Goal: Task Accomplishment & Management: Complete application form

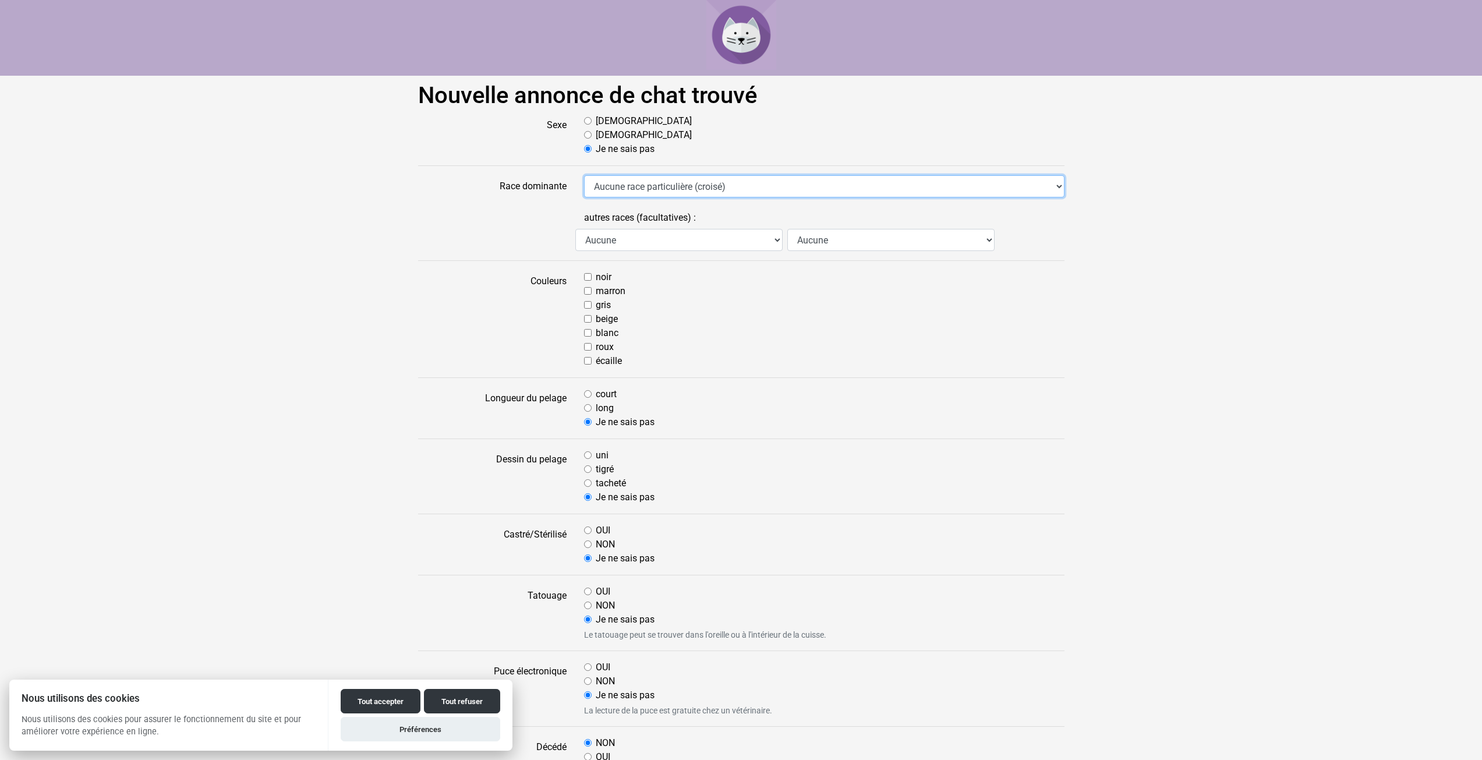
click at [624, 185] on select "Aucune race particulière (croisé) Abyssin Américain à poil dur American Bobtail…" at bounding box center [824, 186] width 481 height 22
click at [596, 135] on label "[DEMOGRAPHIC_DATA]" at bounding box center [644, 135] width 96 height 14
click at [592, 135] on input "[DEMOGRAPHIC_DATA]" at bounding box center [588, 135] width 8 height 8
radio input "true"
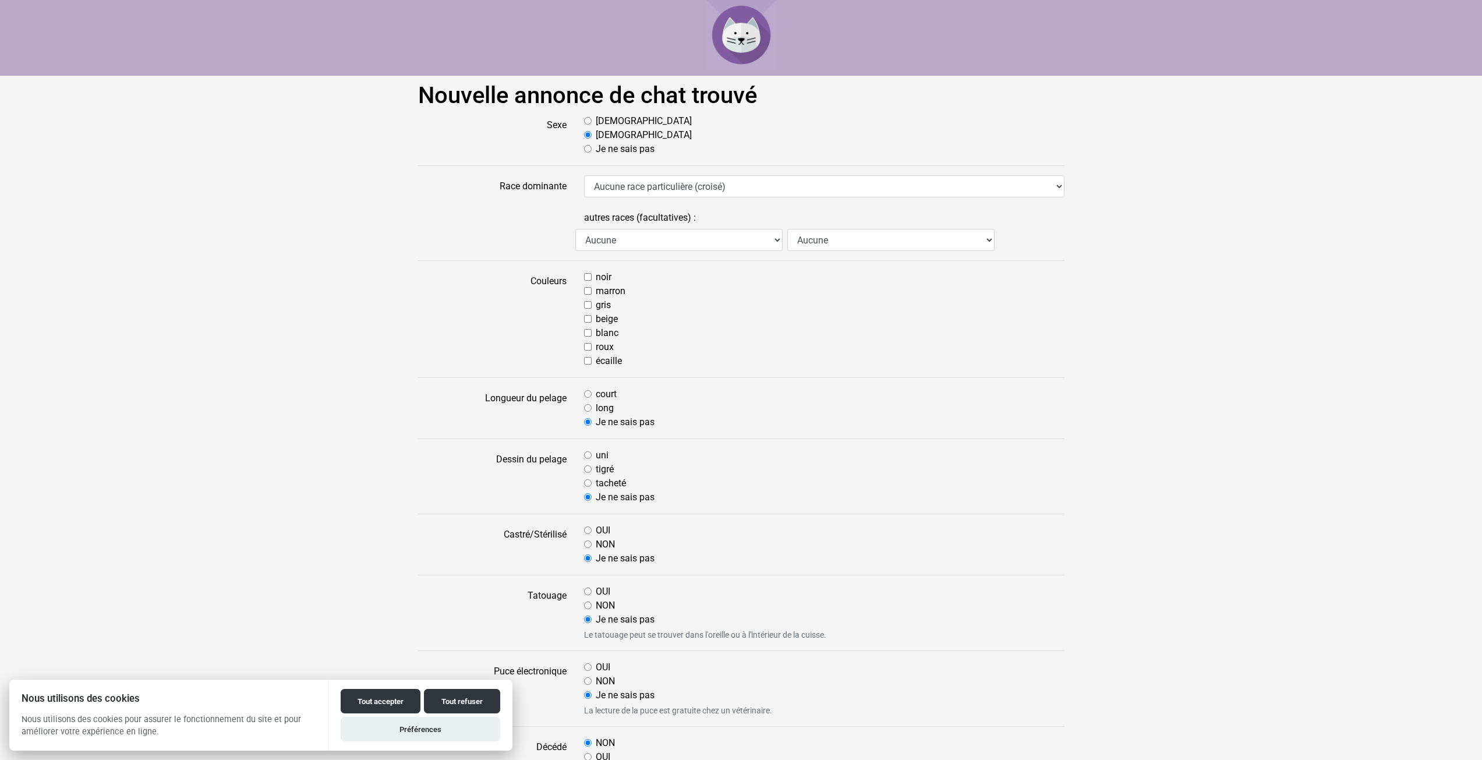
click at [594, 164] on form "Sexe Mâle Femelle Je ne sais pas Race dominante Aucune race particulière (crois…" at bounding box center [741, 692] width 647 height 1157
click at [594, 153] on div "Je ne sais pas" at bounding box center [824, 149] width 481 height 14
click at [821, 244] on select "Aucune Abyssin Américain à poil dur American Bobtail American Shorthair Angora …" at bounding box center [891, 240] width 207 height 22
click at [821, 243] on select "Aucune Abyssin Américain à poil dur American Bobtail American Shorthair Angora …" at bounding box center [891, 240] width 207 height 22
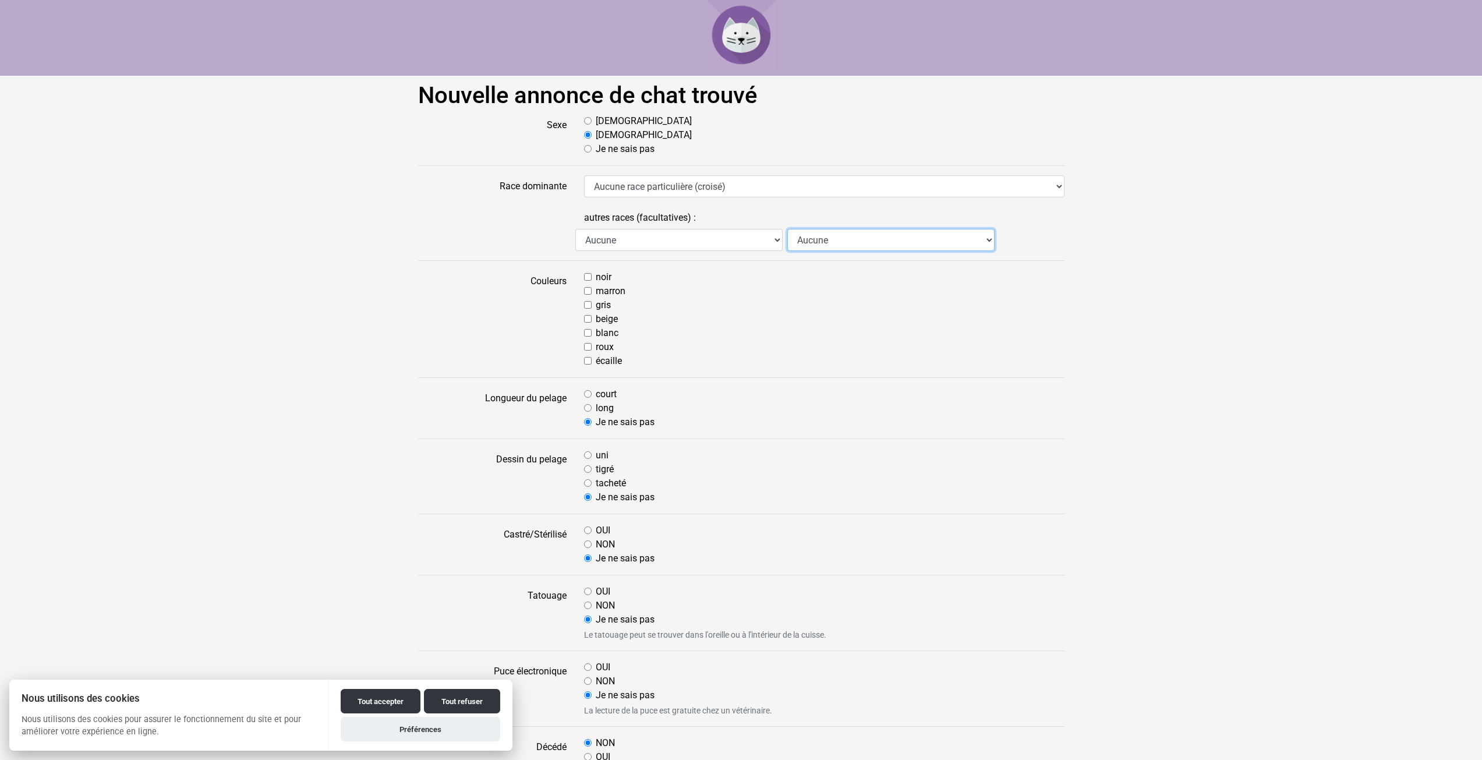
click at [821, 243] on select "Aucune Abyssin Américain à poil dur American Bobtail American Shorthair Angora …" at bounding box center [891, 240] width 207 height 22
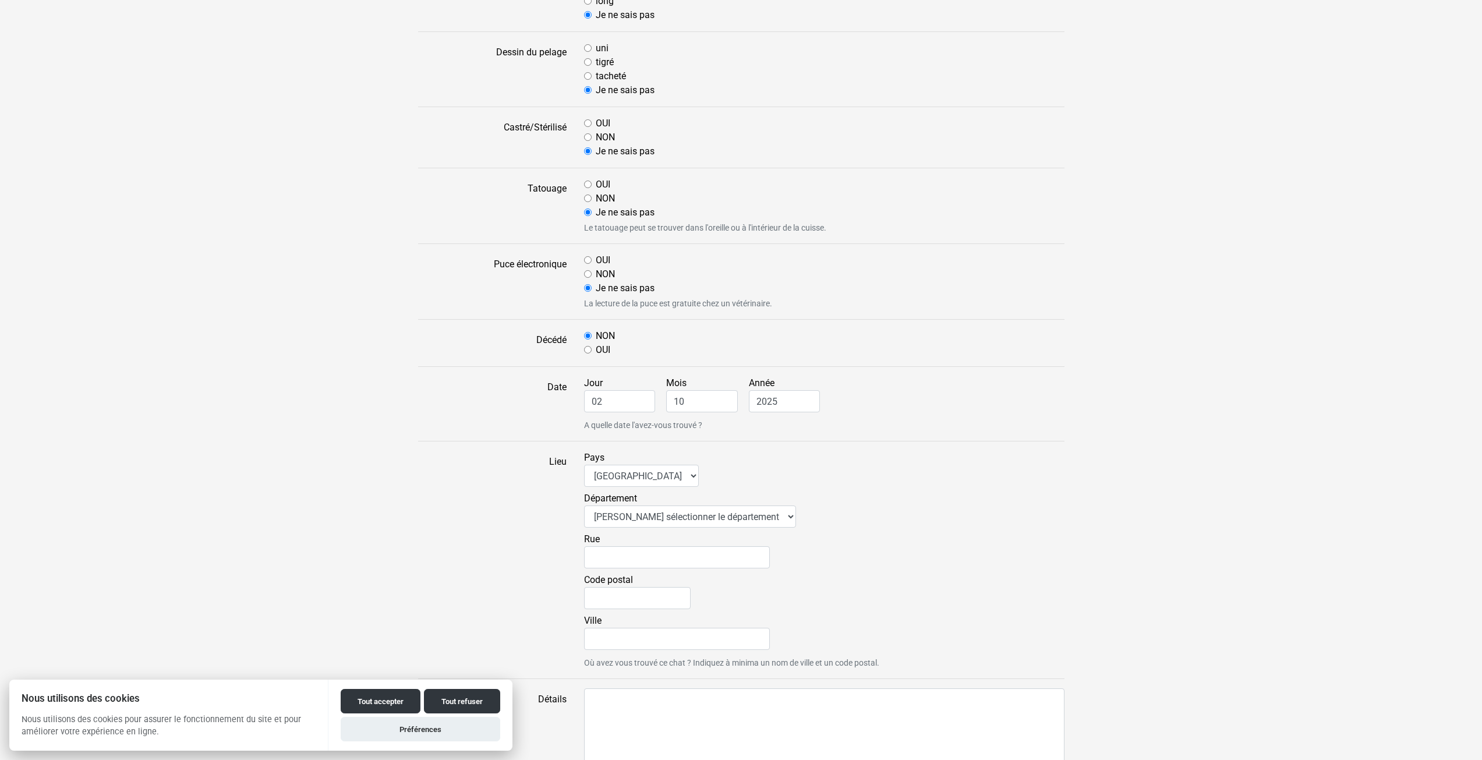
scroll to position [408, 0]
click at [612, 489] on div "Pays Afrique du Sud Algérie Allemagne Andorre Argentine Australie Belgique Boli…" at bounding box center [825, 559] width 498 height 218
click at [613, 477] on select "Afrique du Sud Algérie Allemagne Andorre Argentine Australie Belgique Bolivie B…" at bounding box center [641, 475] width 115 height 22
select select "re"
click at [584, 464] on select "Afrique du Sud Algérie Allemagne Andorre Argentine Australie Belgique Bolivie B…" at bounding box center [641, 475] width 115 height 22
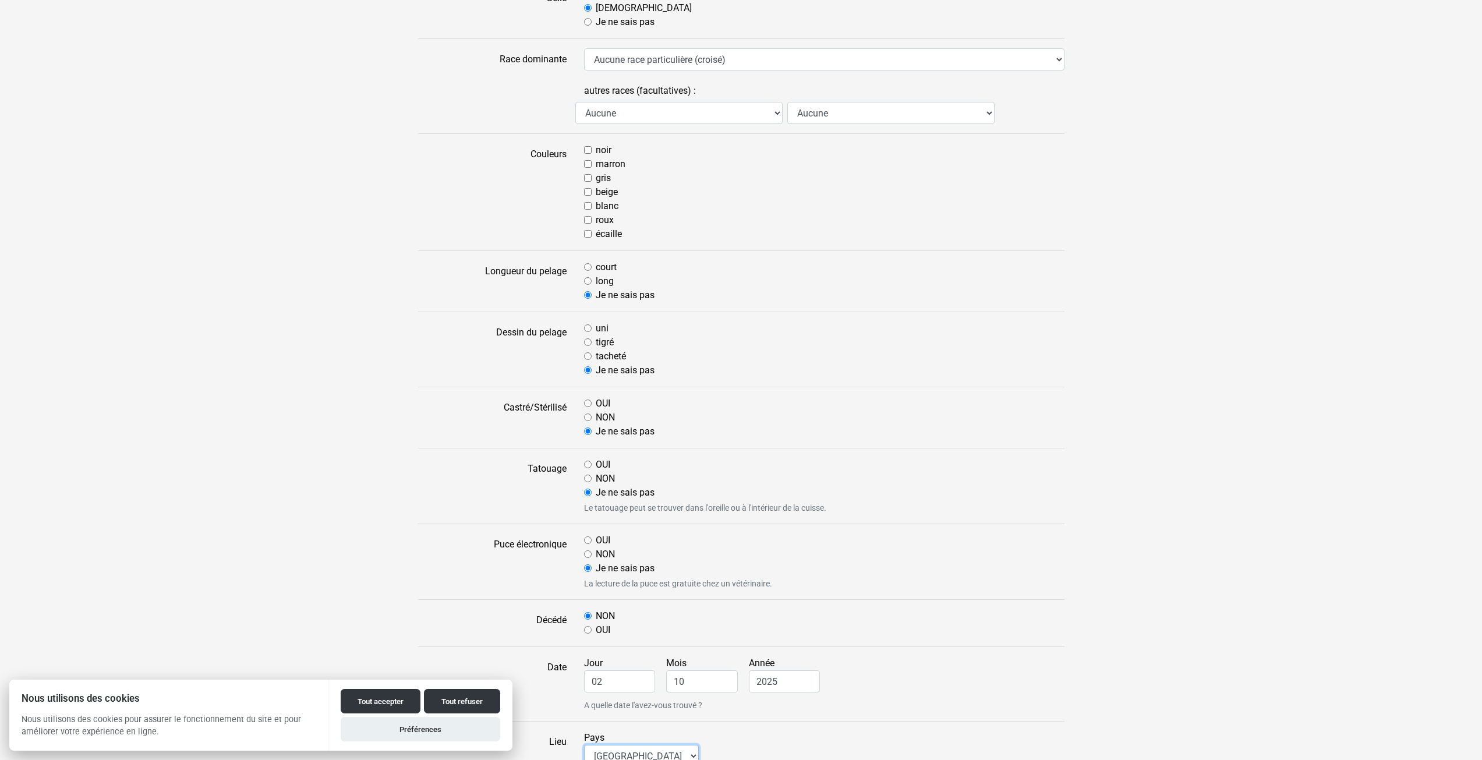
scroll to position [14, 0]
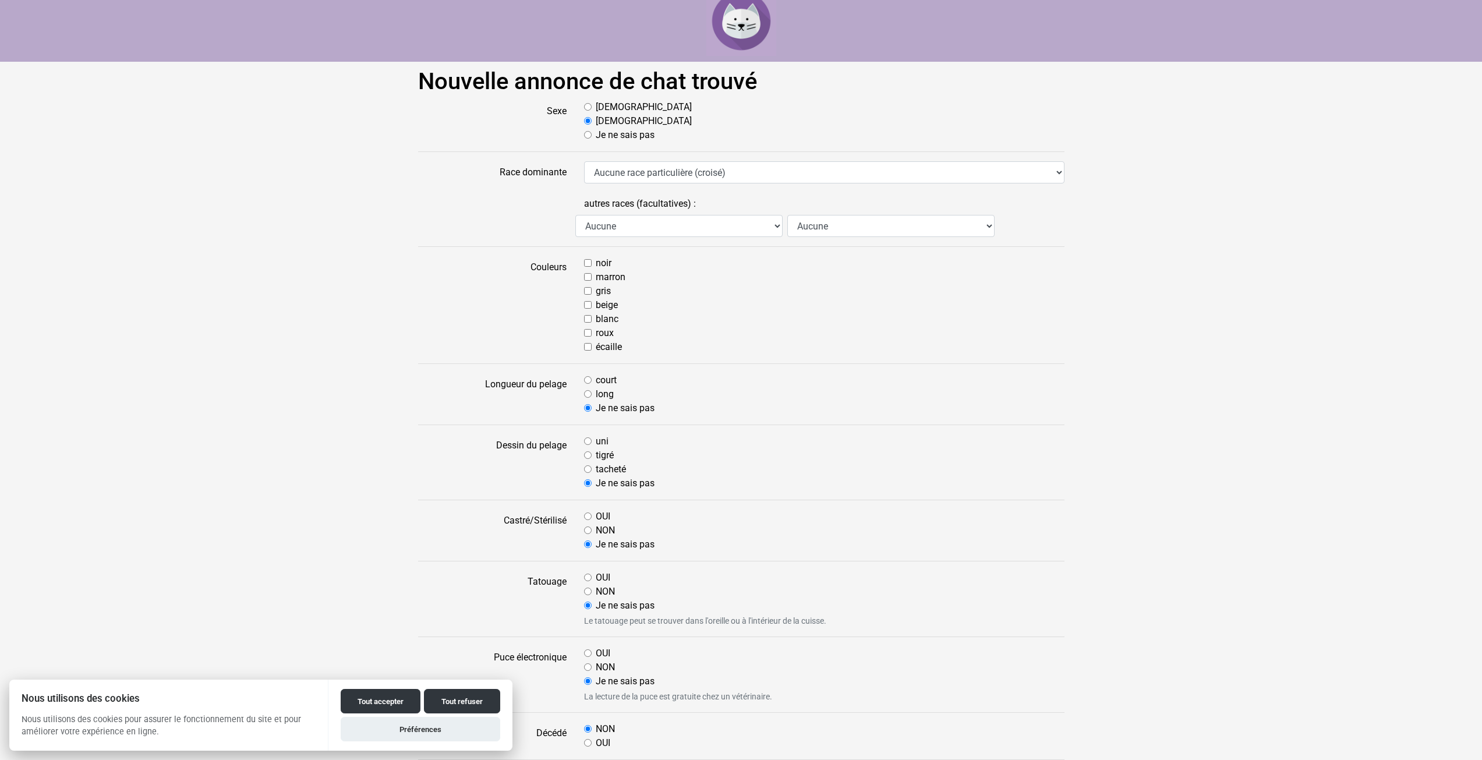
click at [615, 136] on label "Je ne sais pas" at bounding box center [625, 135] width 59 height 14
click at [592, 136] on input "Je ne sais pas" at bounding box center [588, 135] width 8 height 8
radio input "true"
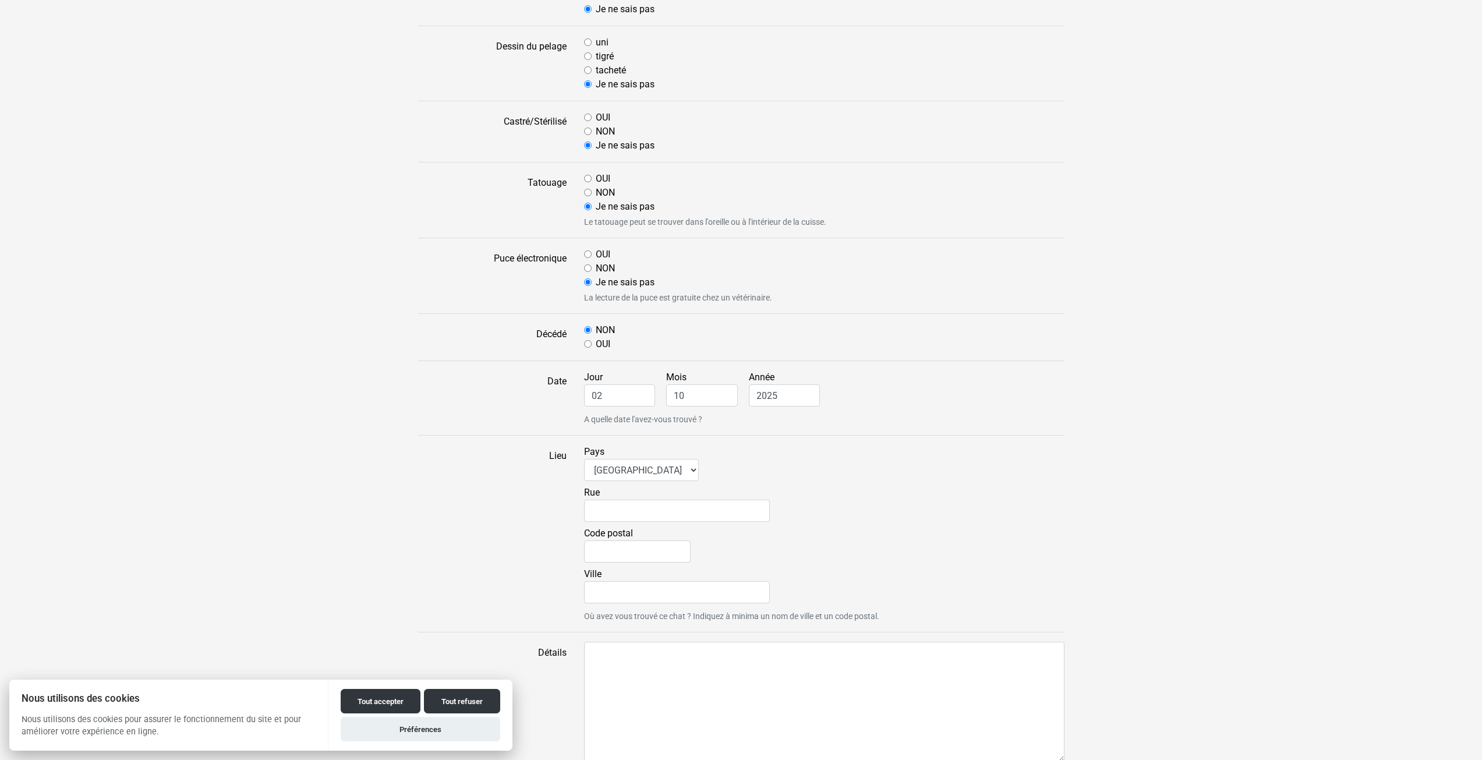
scroll to position [480, 0]
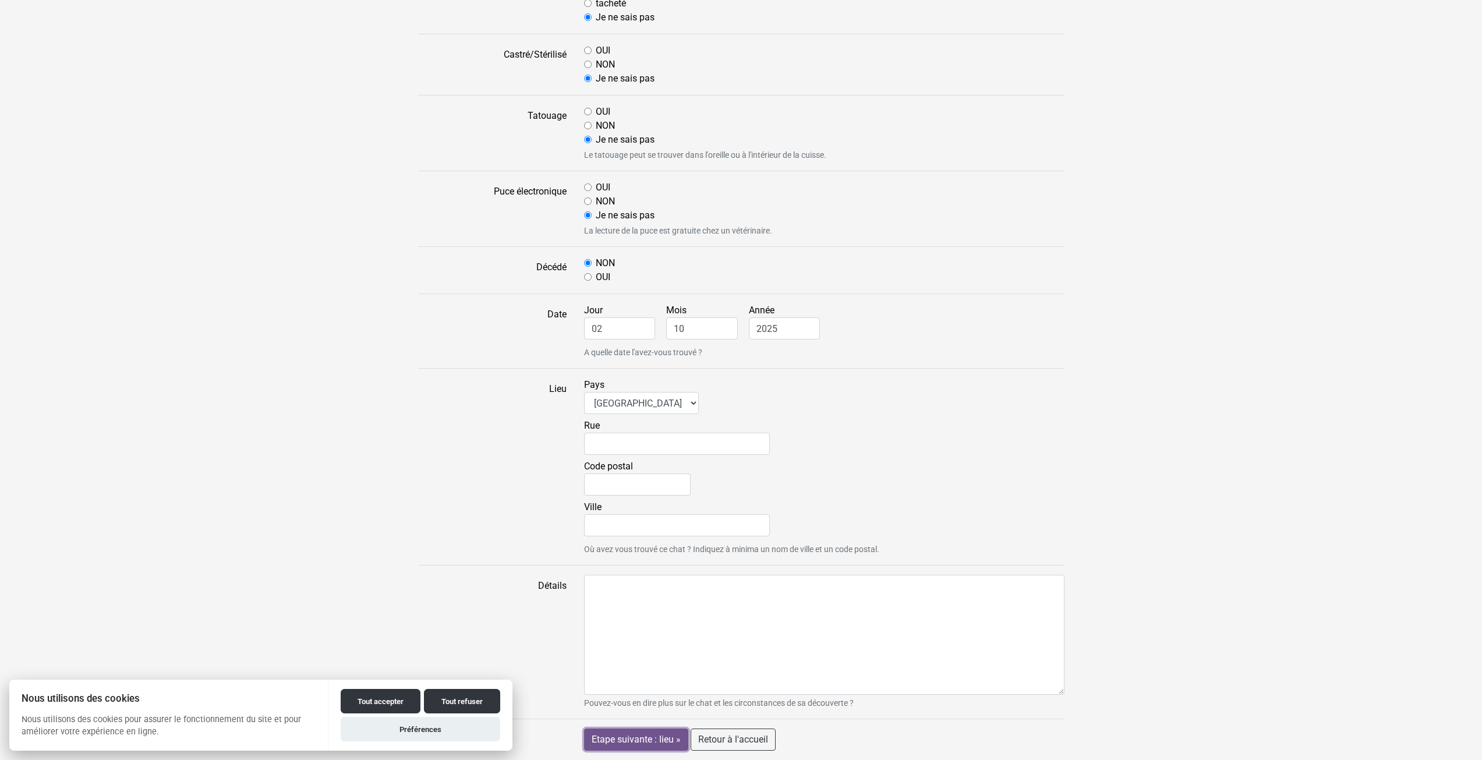
click at [640, 736] on input "Etape suivante : lieu »" at bounding box center [636, 740] width 104 height 22
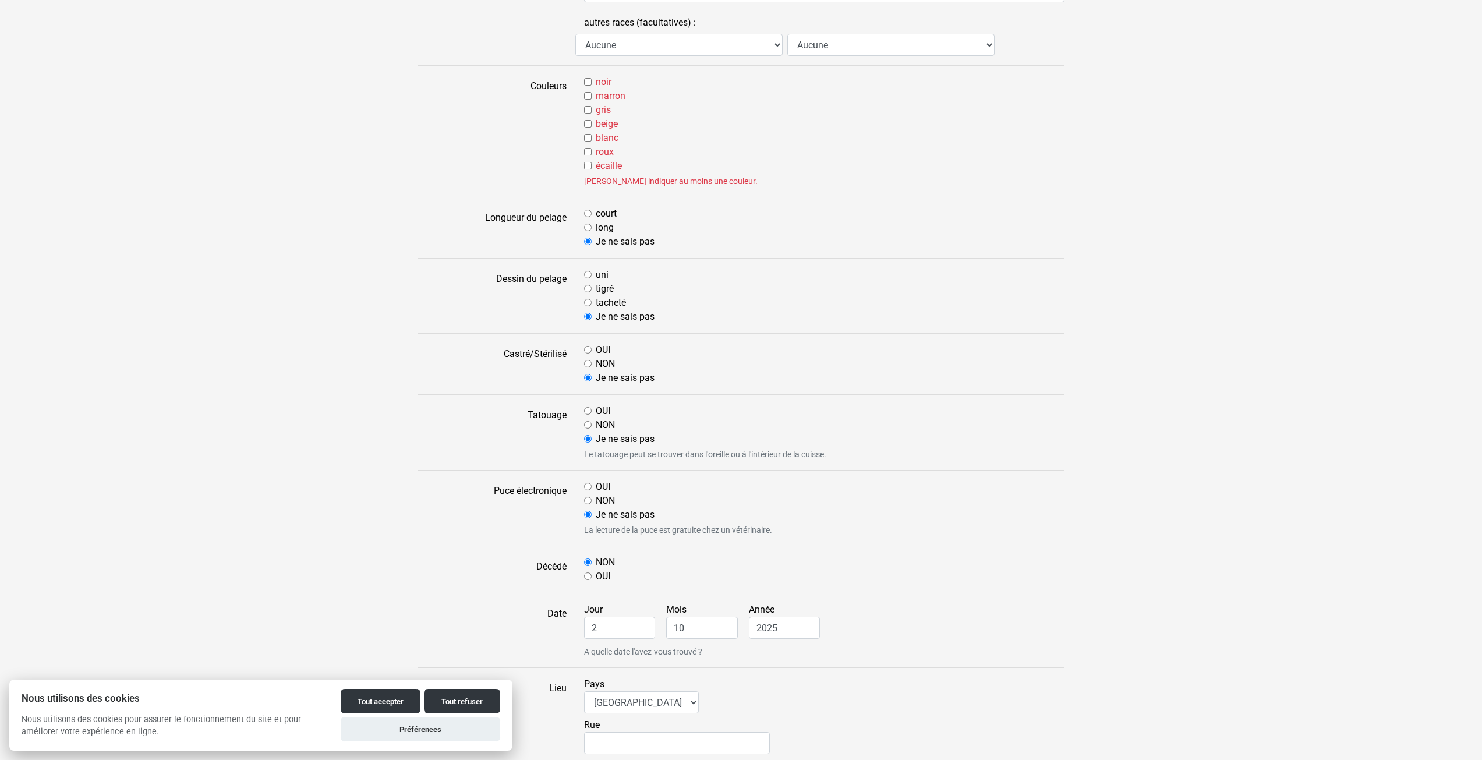
scroll to position [128, 0]
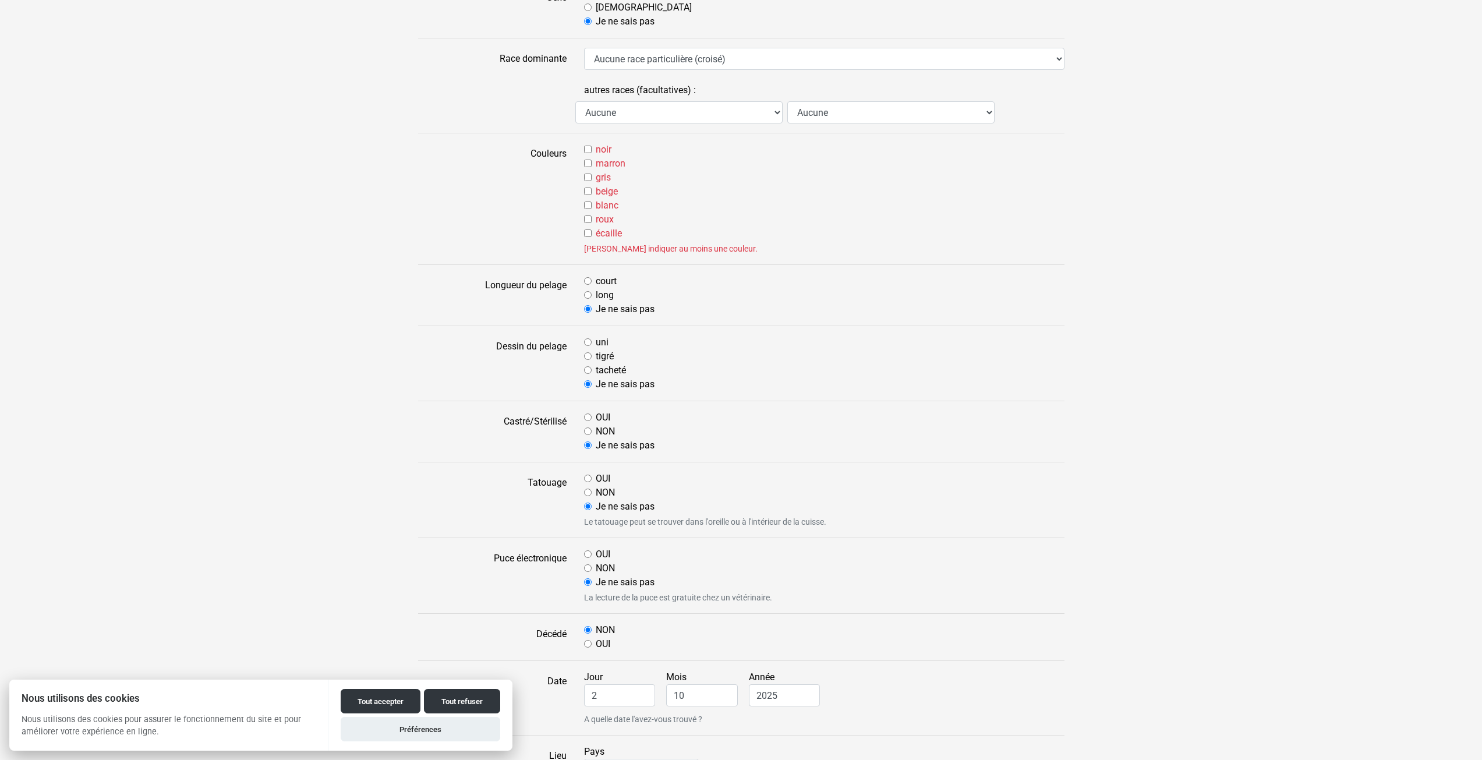
click at [584, 207] on input "blanc" at bounding box center [588, 206] width 8 height 8
checkbox input "true"
click at [584, 151] on input "noir" at bounding box center [588, 150] width 8 height 8
checkbox input "true"
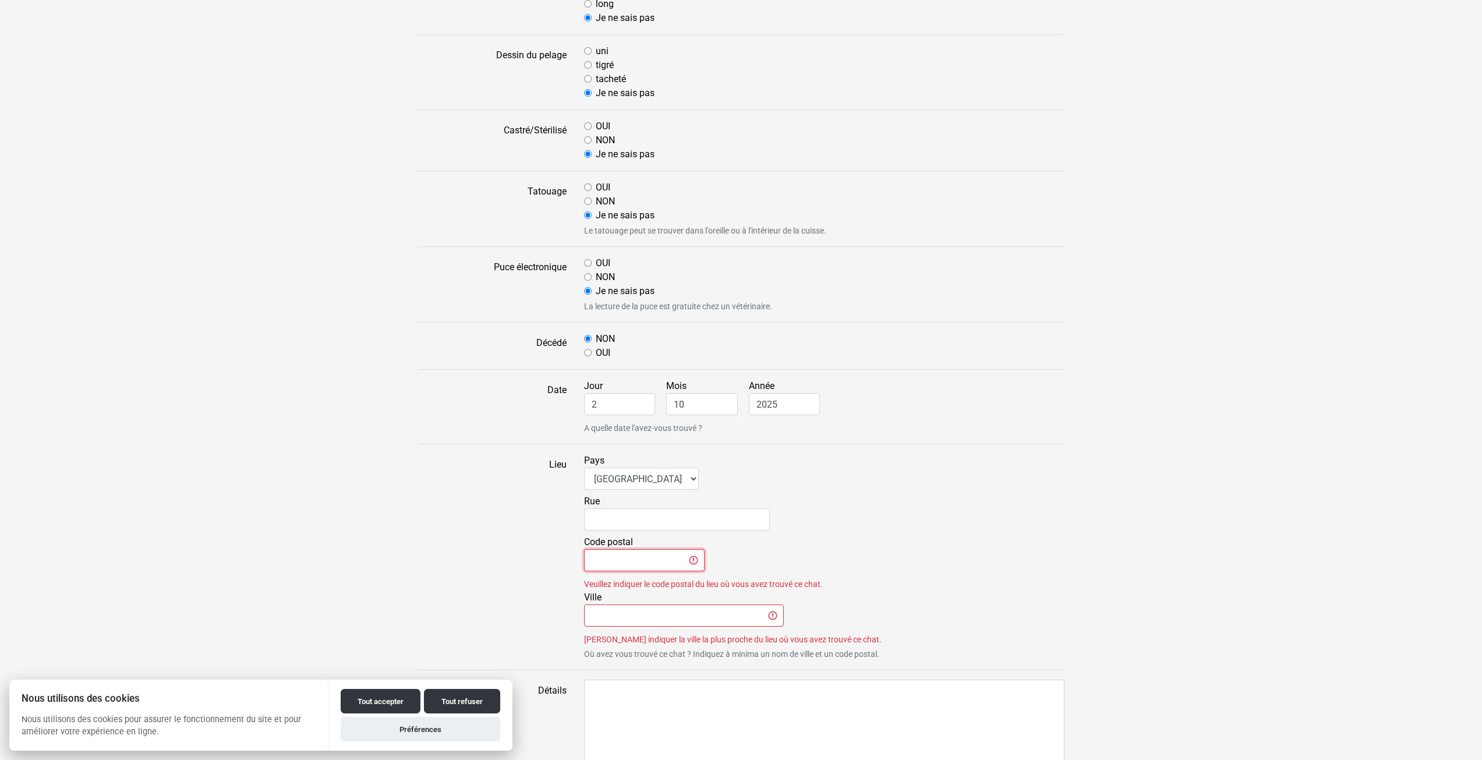
click at [622, 557] on input "Code postal" at bounding box center [644, 560] width 121 height 22
type input "7"
type input "97432"
click at [462, 590] on label "Lieu" at bounding box center [493, 557] width 166 height 207
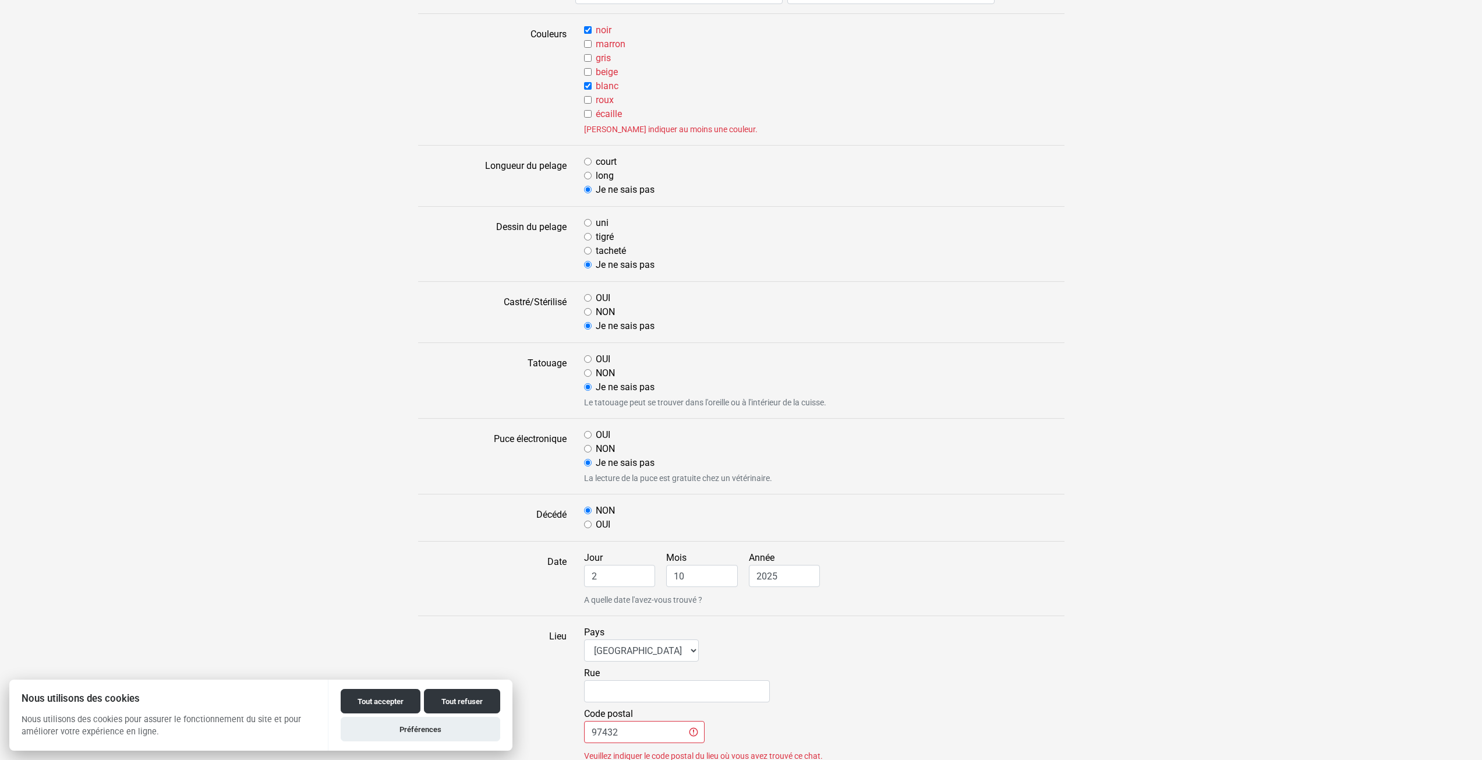
scroll to position [0, 0]
